Goal: Information Seeking & Learning: Learn about a topic

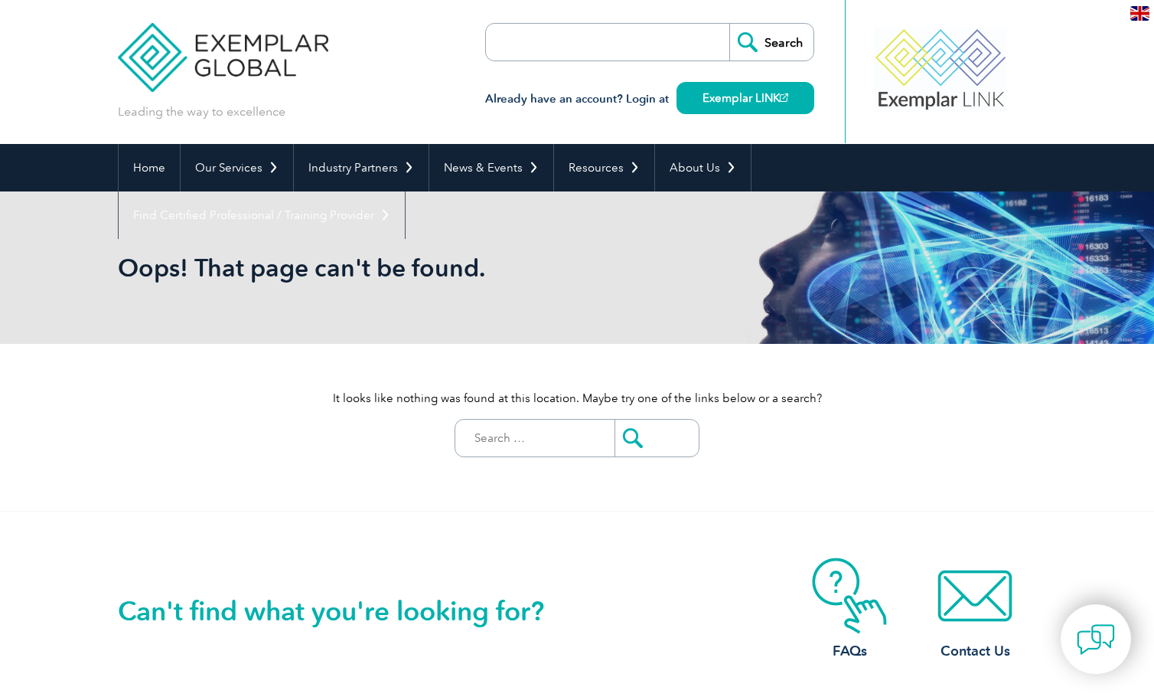
click at [571, 52] on input "search" at bounding box center [574, 42] width 161 height 37
type input "electrostatic"
click at [729, 24] on input "Search" at bounding box center [771, 42] width 84 height 37
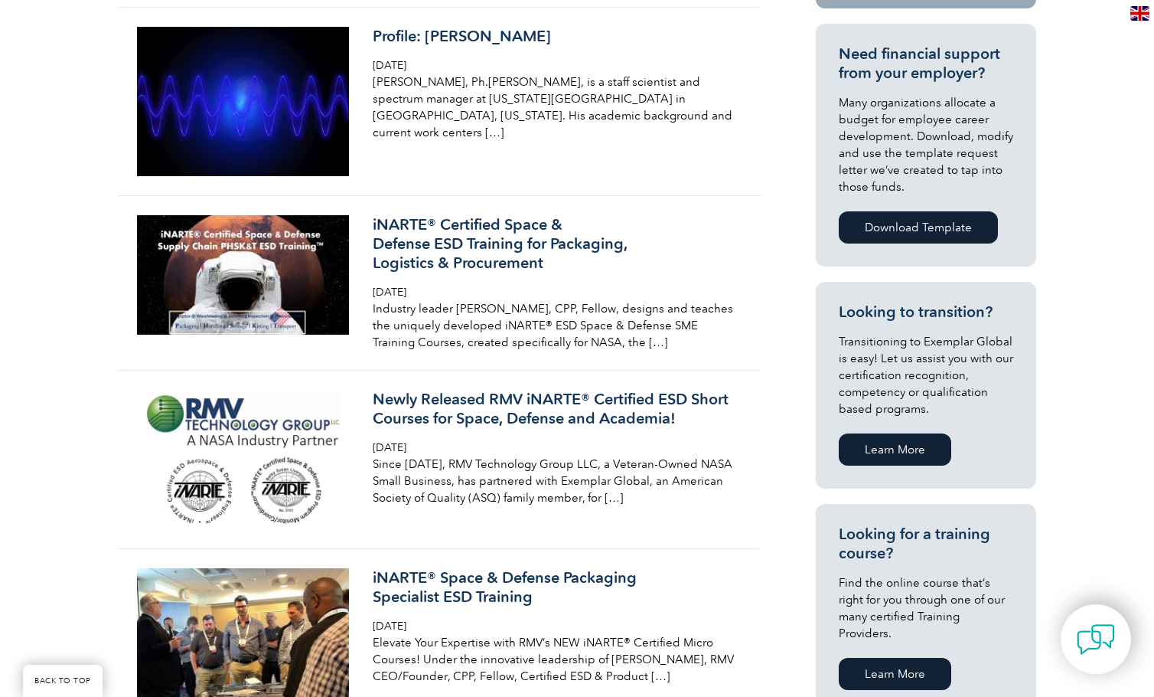
scroll to position [612, 0]
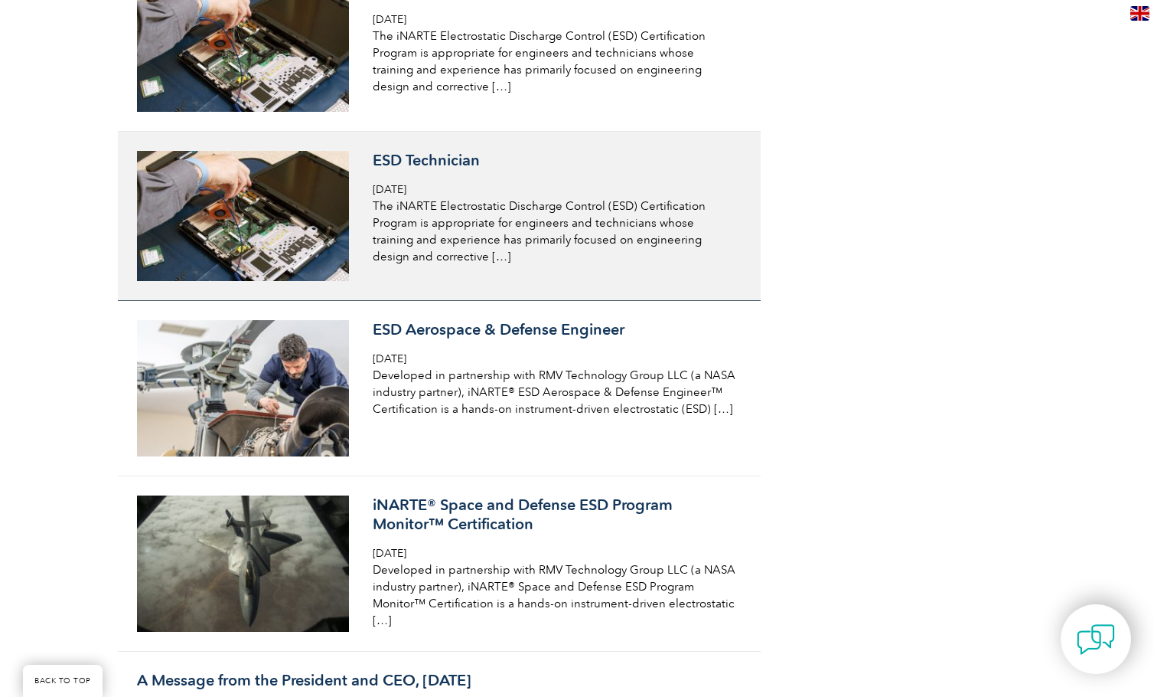
scroll to position [1990, 0]
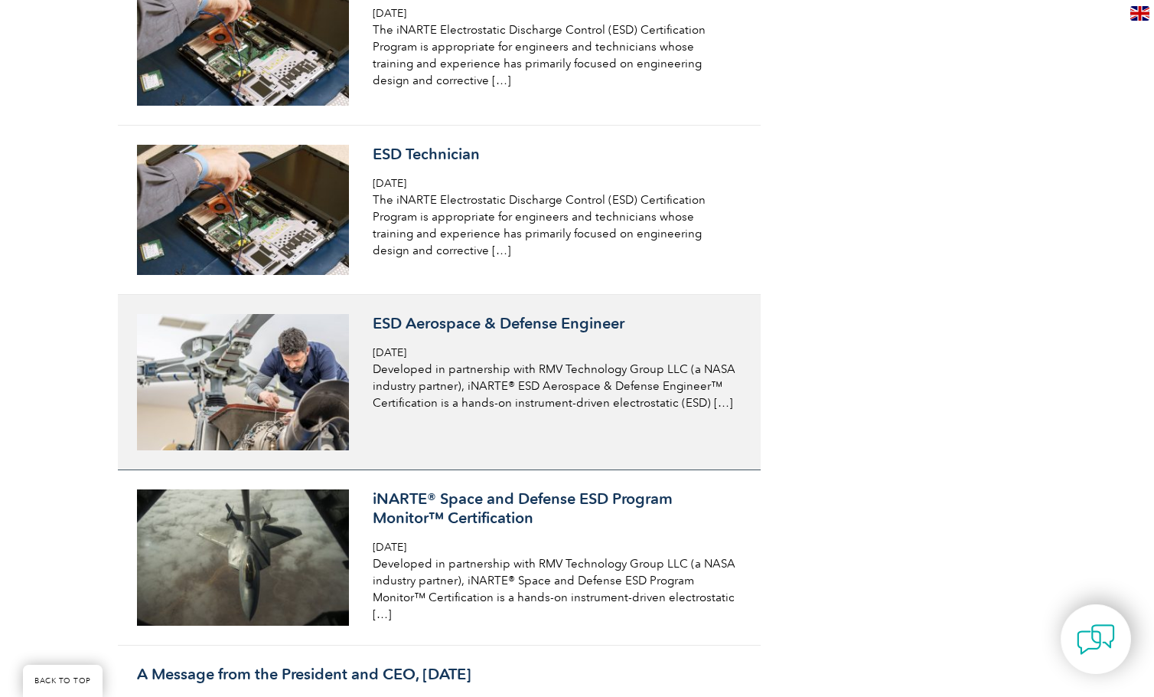
drag, startPoint x: 502, startPoint y: 285, endPoint x: 516, endPoint y: 286, distance: 13.8
click at [501, 314] on h3 "ESD Aerospace & Defense Engineer" at bounding box center [554, 323] width 363 height 19
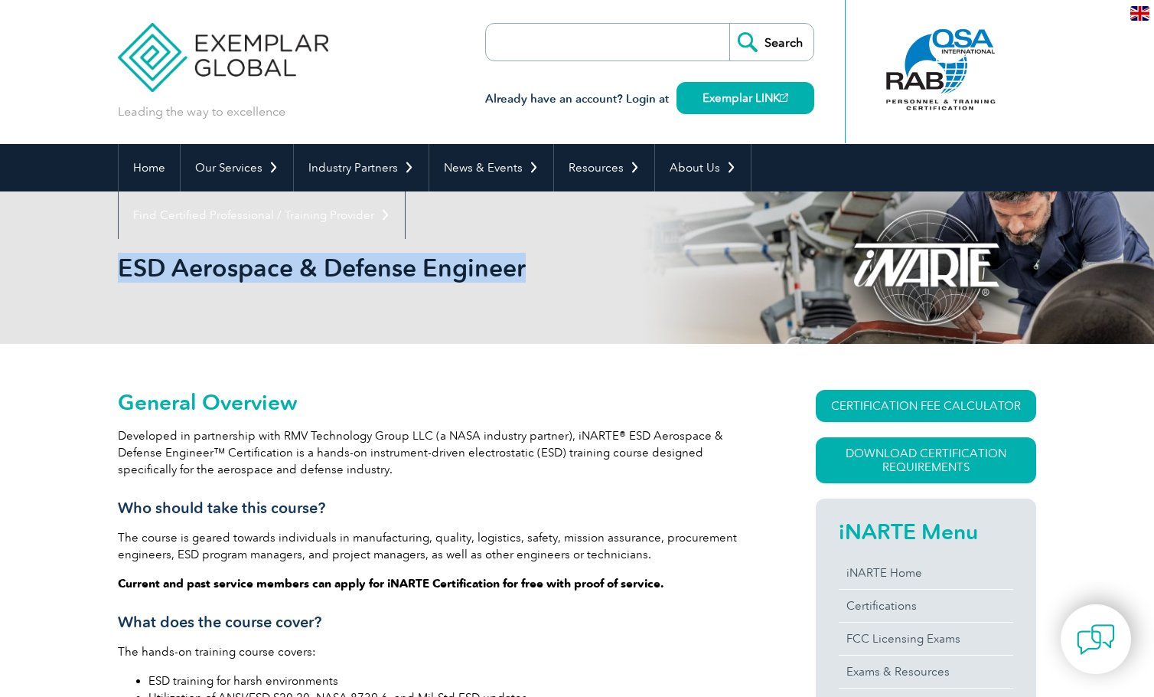
drag, startPoint x: 119, startPoint y: 263, endPoint x: 501, endPoint y: 266, distance: 382.0
click at [501, 266] on h1 "ESD Aerospace & Defense Engineer" at bounding box center [412, 268] width 588 height 30
copy h1 "ESD Aerospace & Defense Engineer"
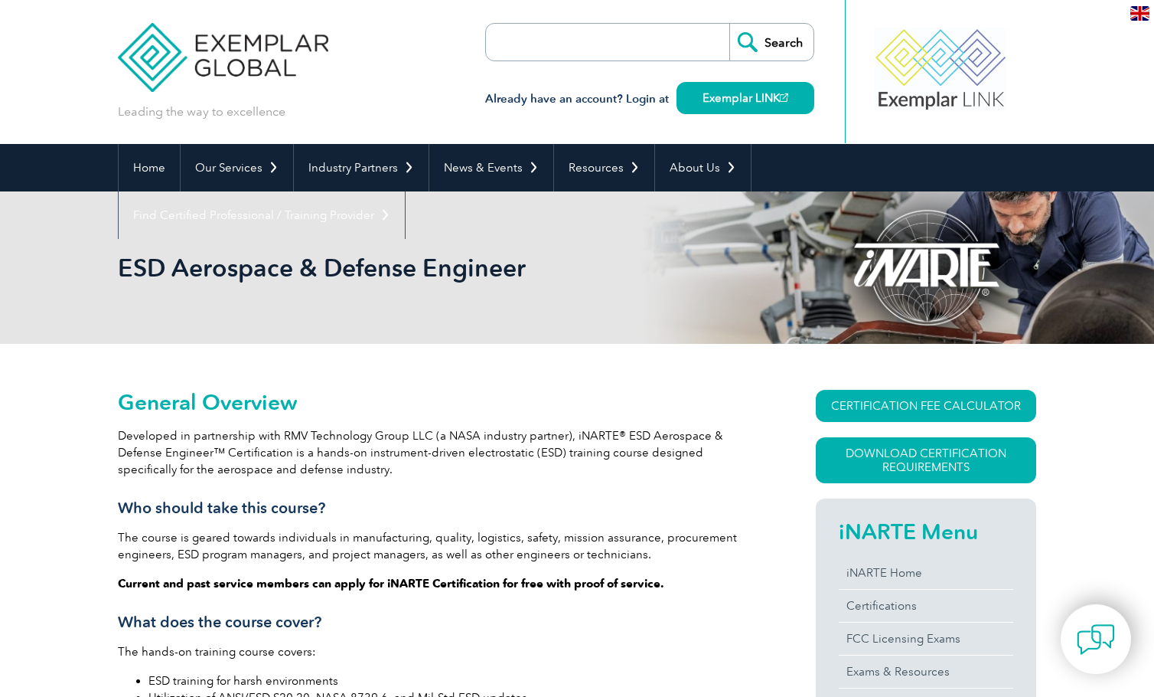
click at [1111, 60] on header "Leading the way to excellence Search" at bounding box center [577, 72] width 1154 height 144
